Goal: Find specific page/section: Find specific page/section

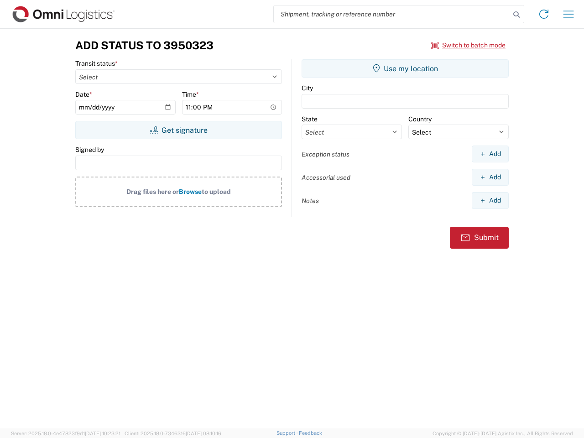
click at [392, 14] on input "search" at bounding box center [392, 13] width 236 height 17
click at [517, 15] on icon at bounding box center [516, 14] width 13 height 13
click at [544, 14] on icon at bounding box center [544, 14] width 15 height 15
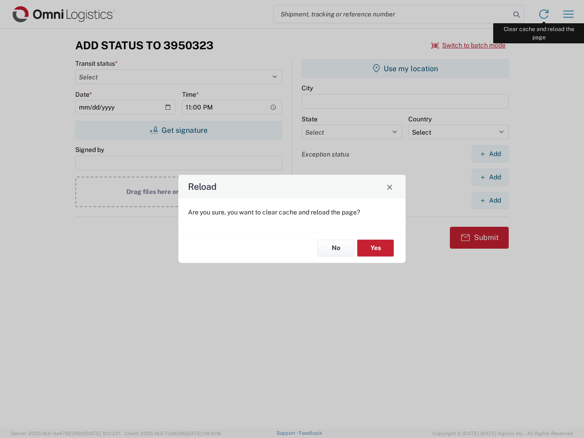
click at [569, 14] on div "Reload Are you sure, you want to clear cache and reload the page? No Yes" at bounding box center [292, 219] width 584 height 438
click at [469, 45] on div "Reload Are you sure, you want to clear cache and reload the page? No Yes" at bounding box center [292, 219] width 584 height 438
click at [178, 130] on div "Reload Are you sure, you want to clear cache and reload the page? No Yes" at bounding box center [292, 219] width 584 height 438
click at [405, 68] on div "Reload Are you sure, you want to clear cache and reload the page? No Yes" at bounding box center [292, 219] width 584 height 438
click at [490, 154] on div "Reload Are you sure, you want to clear cache and reload the page? No Yes" at bounding box center [292, 219] width 584 height 438
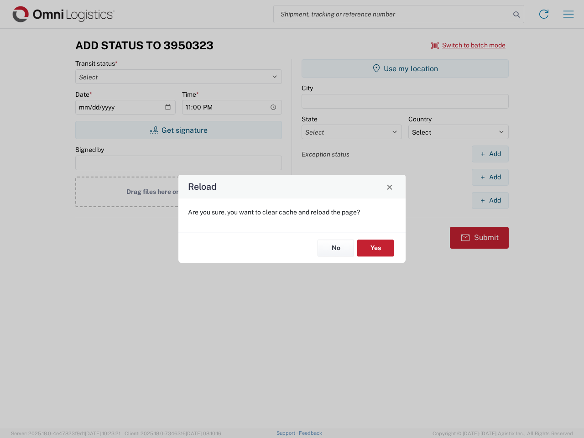
click at [490, 177] on div "Reload Are you sure, you want to clear cache and reload the page? No Yes" at bounding box center [292, 219] width 584 height 438
click at [490, 200] on div "Reload Are you sure, you want to clear cache and reload the page? No Yes" at bounding box center [292, 219] width 584 height 438
